Goal: Information Seeking & Learning: Learn about a topic

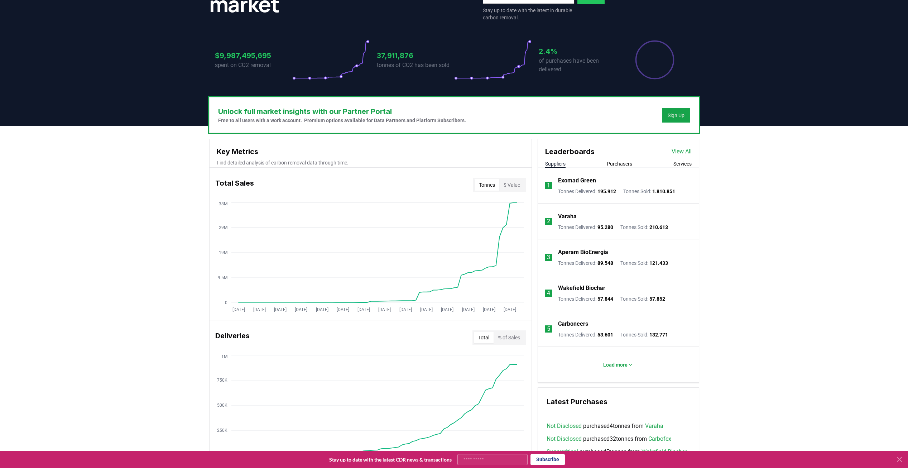
scroll to position [143, 0]
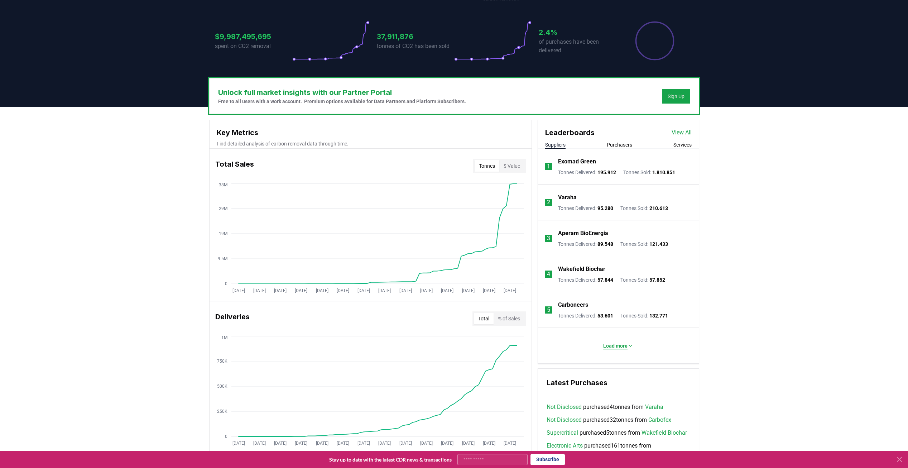
click at [615, 344] on p "Load more" at bounding box center [615, 345] width 24 height 7
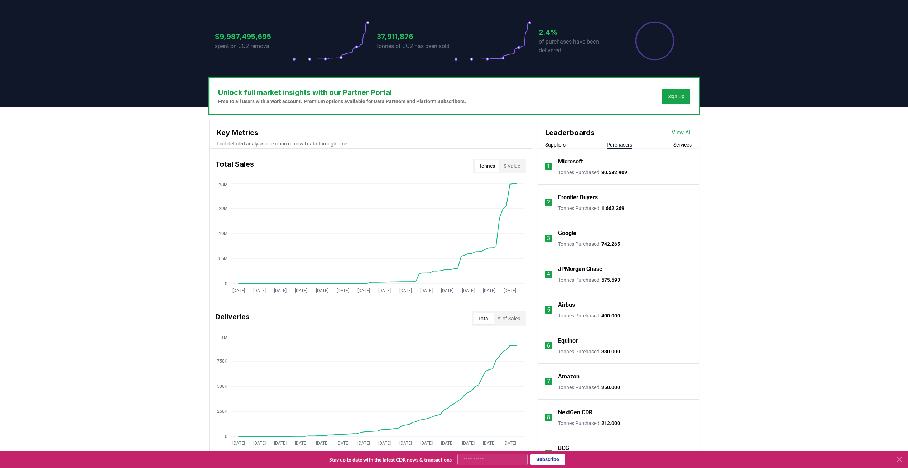
click at [619, 146] on button "Purchasers" at bounding box center [619, 144] width 25 height 7
click at [574, 161] on p "Microsoft" at bounding box center [570, 161] width 25 height 9
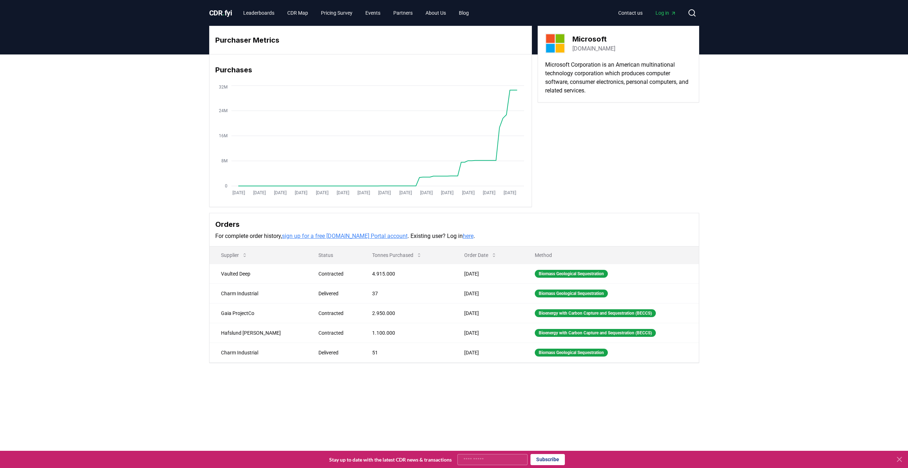
click at [217, 14] on span "CDR . fyi" at bounding box center [220, 13] width 23 height 9
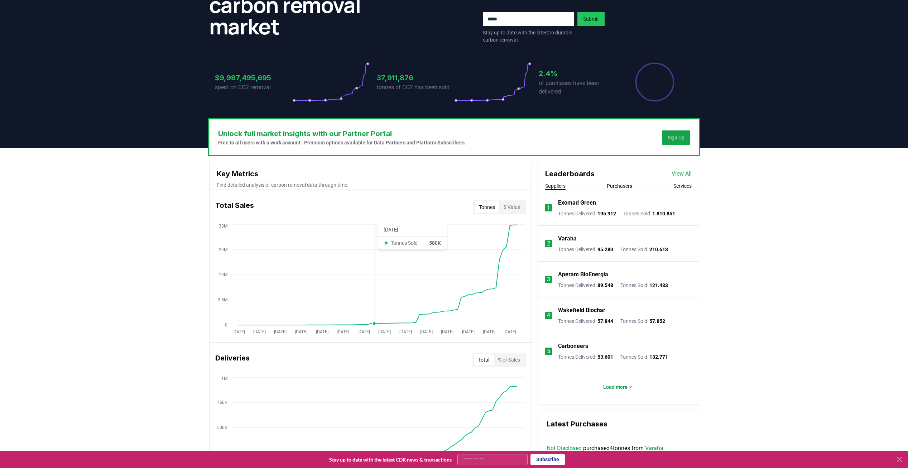
scroll to position [107, 0]
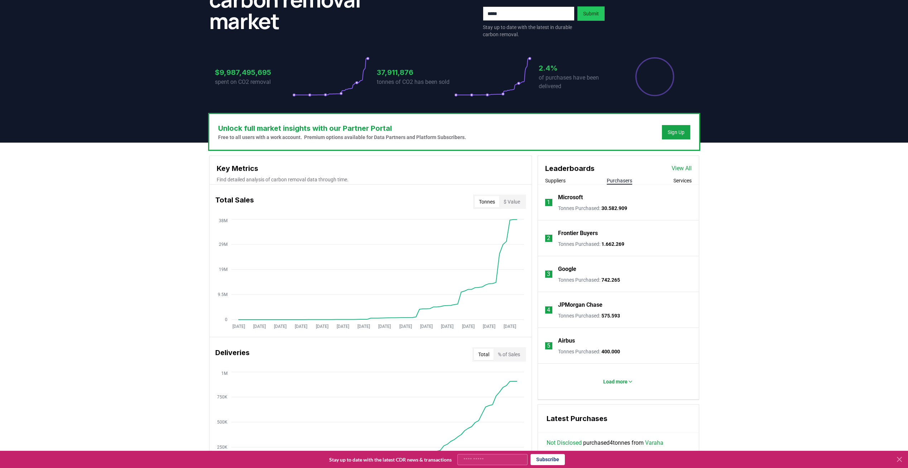
click at [622, 179] on button "Purchasers" at bounding box center [619, 180] width 25 height 7
click at [612, 380] on p "Load more" at bounding box center [615, 381] width 24 height 7
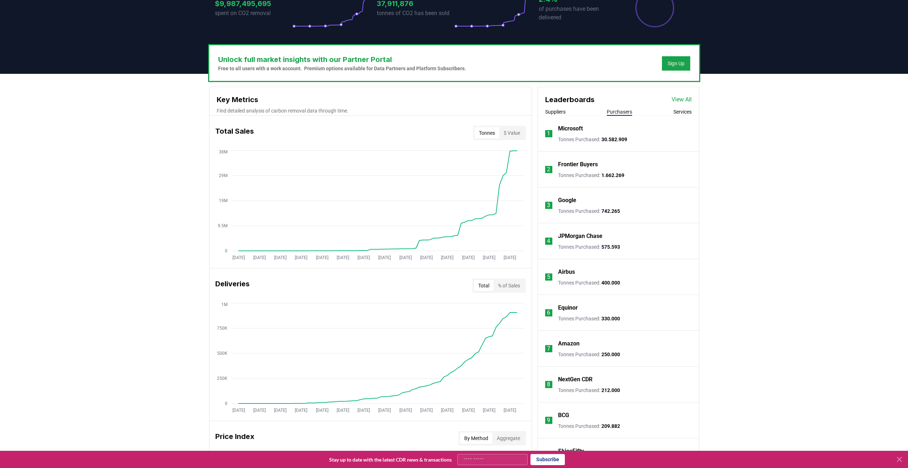
scroll to position [179, 0]
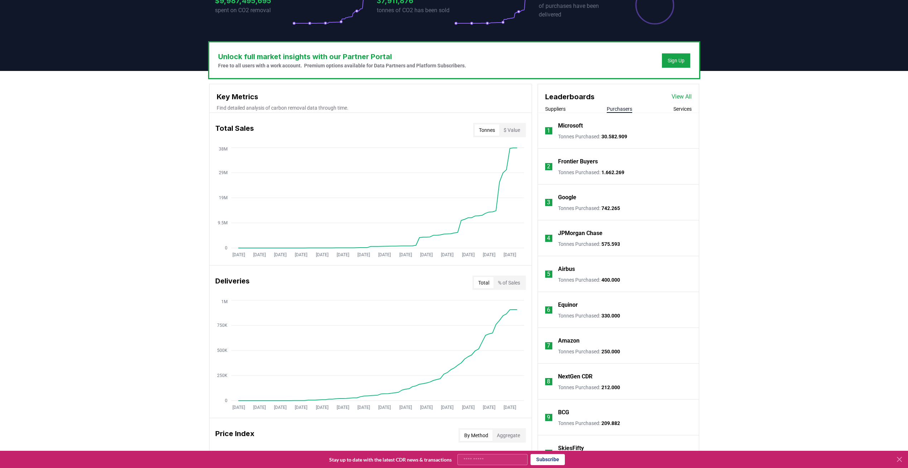
click at [619, 111] on button "Purchasers" at bounding box center [619, 108] width 25 height 7
click at [583, 162] on p "Frontier Buyers" at bounding box center [578, 161] width 40 height 9
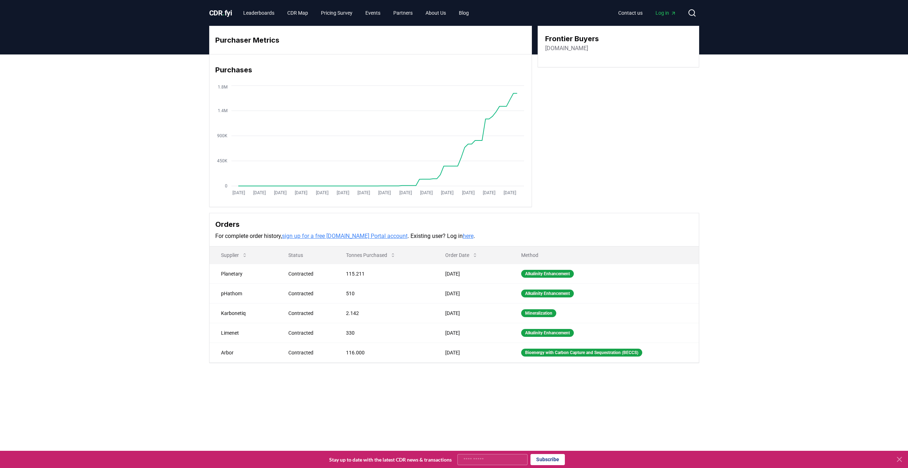
click at [214, 11] on span "CDR . fyi" at bounding box center [220, 13] width 23 height 9
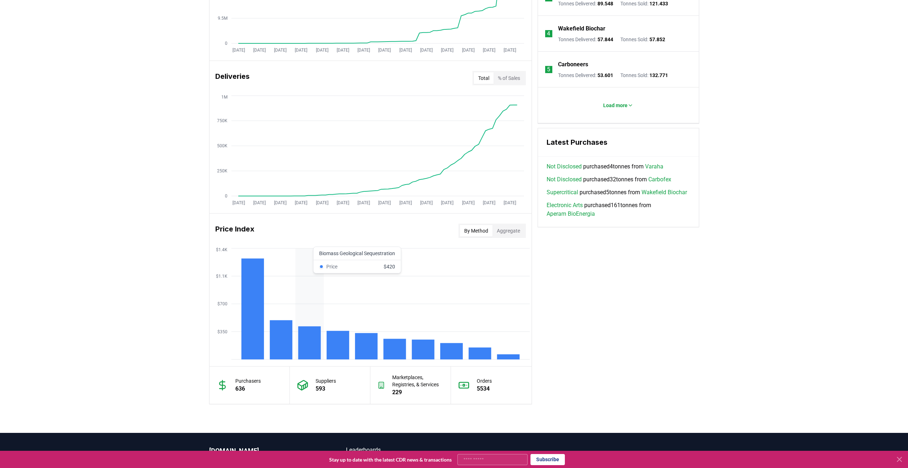
scroll to position [430, 0]
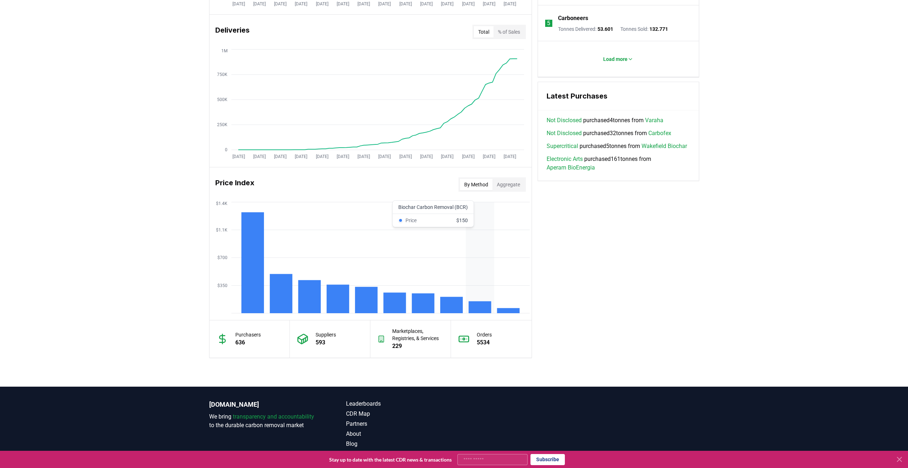
click at [481, 308] on rect at bounding box center [479, 307] width 23 height 12
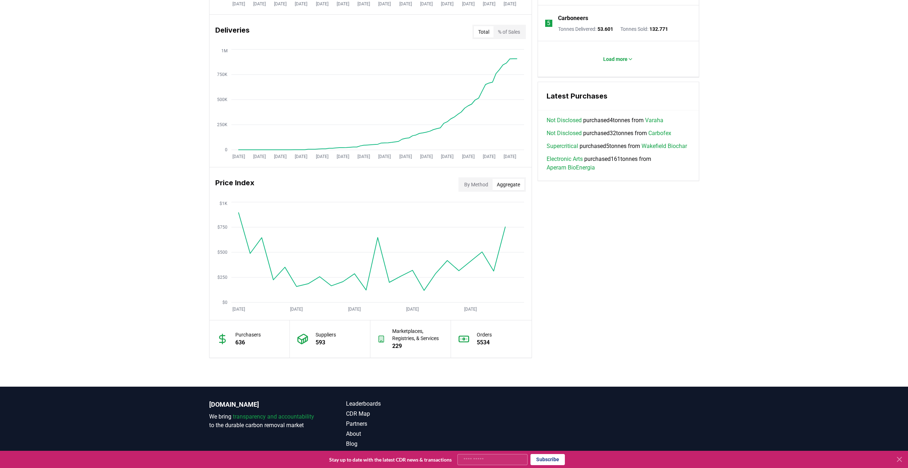
click at [500, 182] on button "Aggregate" at bounding box center [508, 184] width 32 height 11
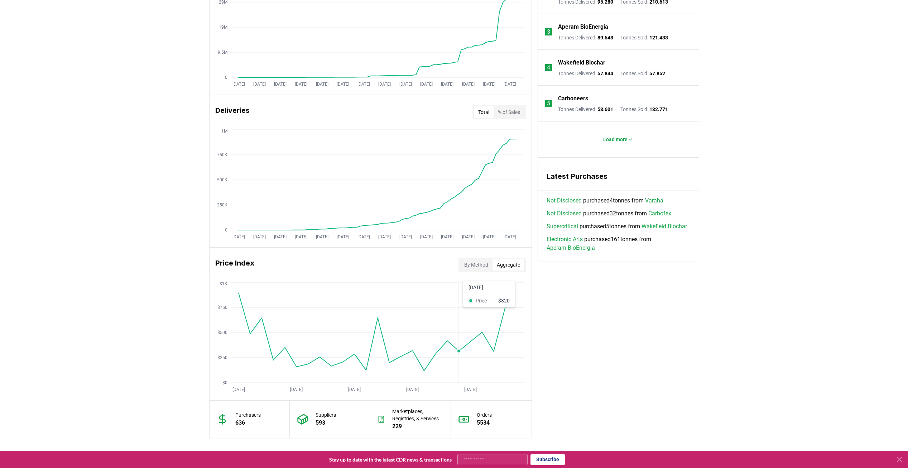
scroll to position [346, 0]
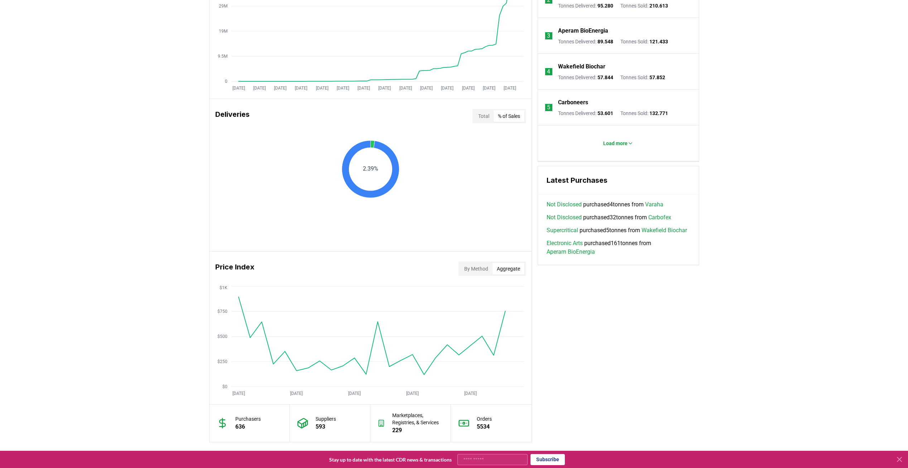
click at [507, 117] on button "% of Sales" at bounding box center [508, 115] width 31 height 11
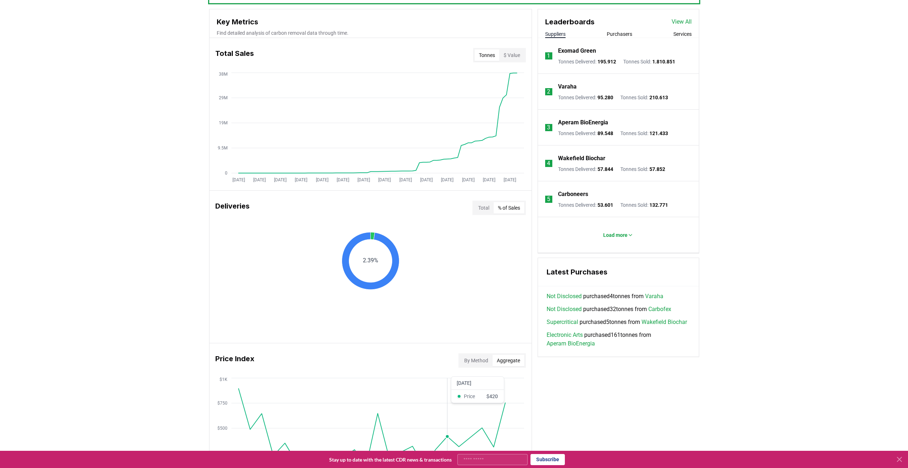
scroll to position [238, 0]
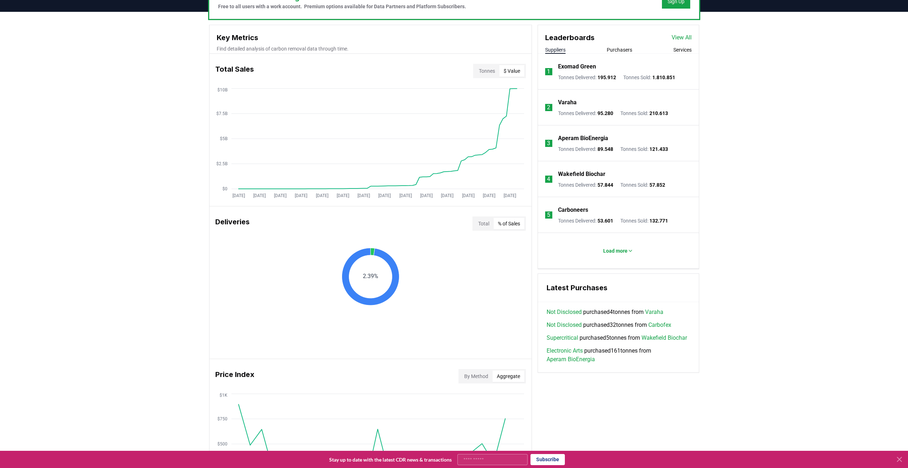
click at [511, 71] on button "$ Value" at bounding box center [511, 70] width 25 height 11
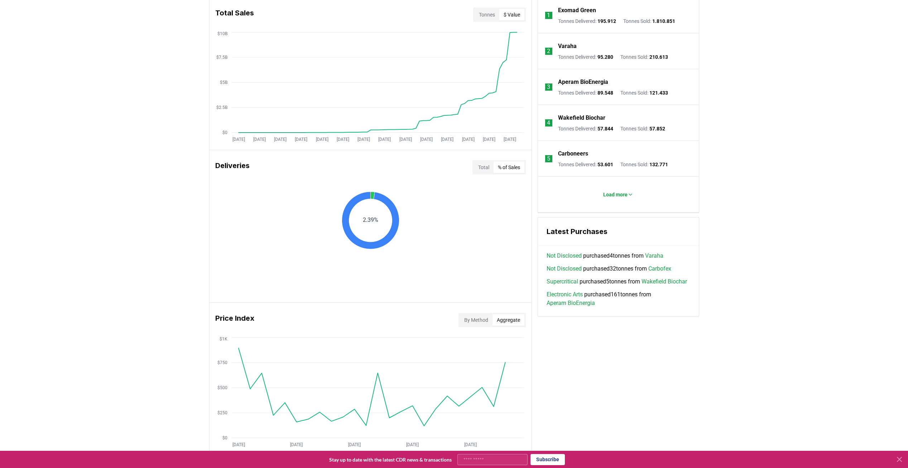
scroll to position [381, 0]
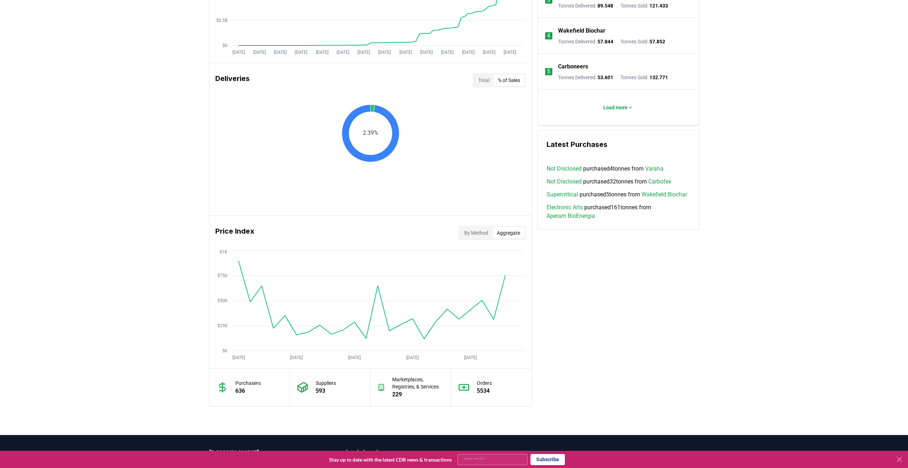
click at [464, 237] on button "By Method" at bounding box center [476, 232] width 33 height 11
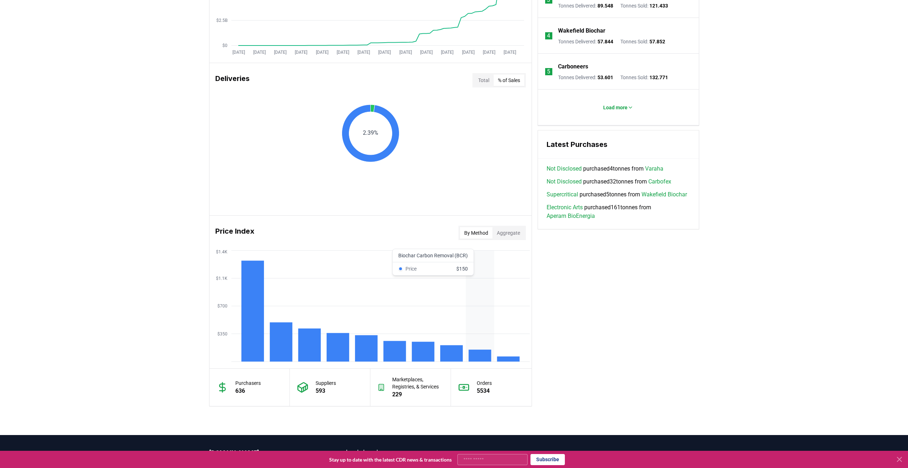
click at [481, 354] on rect at bounding box center [479, 355] width 23 height 12
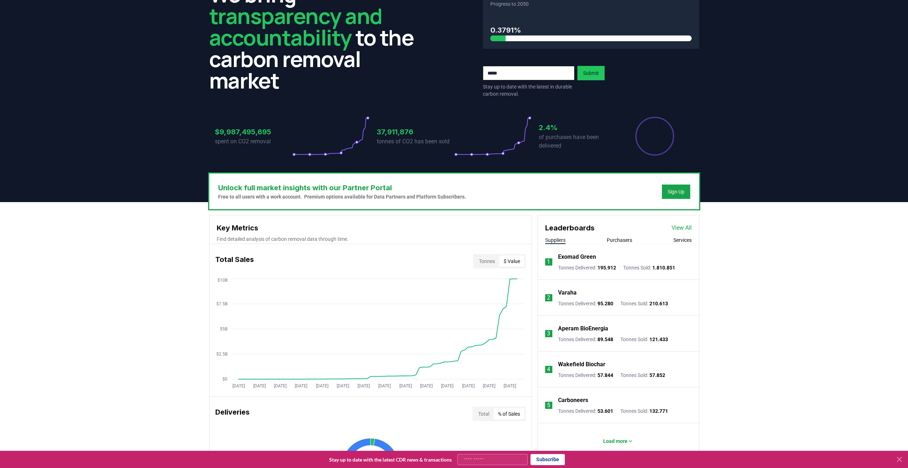
scroll to position [0, 0]
